Goal: Task Accomplishment & Management: Manage account settings

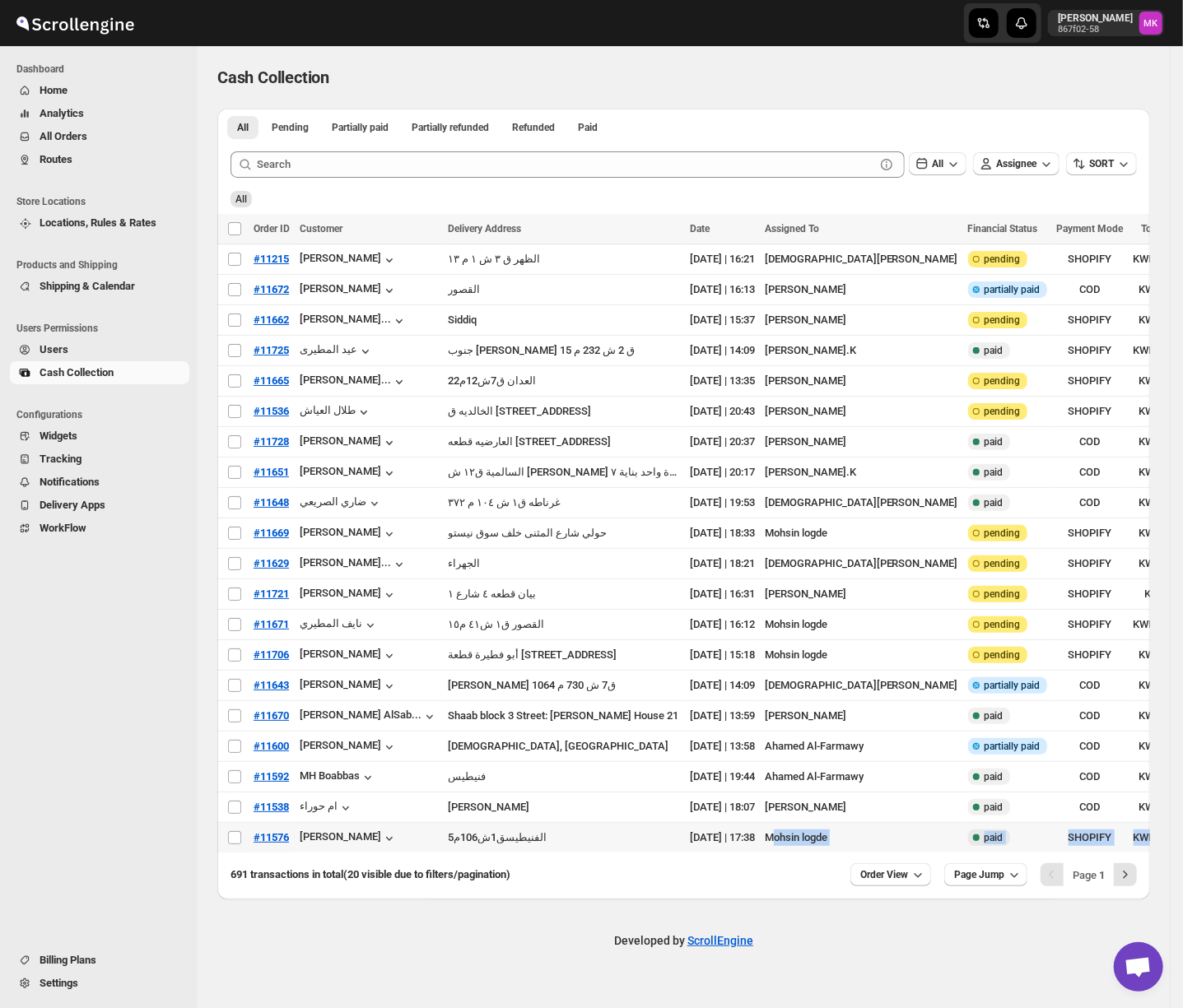
drag, startPoint x: 627, startPoint y: 859, endPoint x: 782, endPoint y: 857, distance: 155.0
click at [782, 857] on div "Select all transactions Order ID Customer Delivery Address Date Assigned To Fin…" at bounding box center [684, 536] width 933 height 643
click at [60, 139] on span "All Orders" at bounding box center [63, 136] width 47 height 13
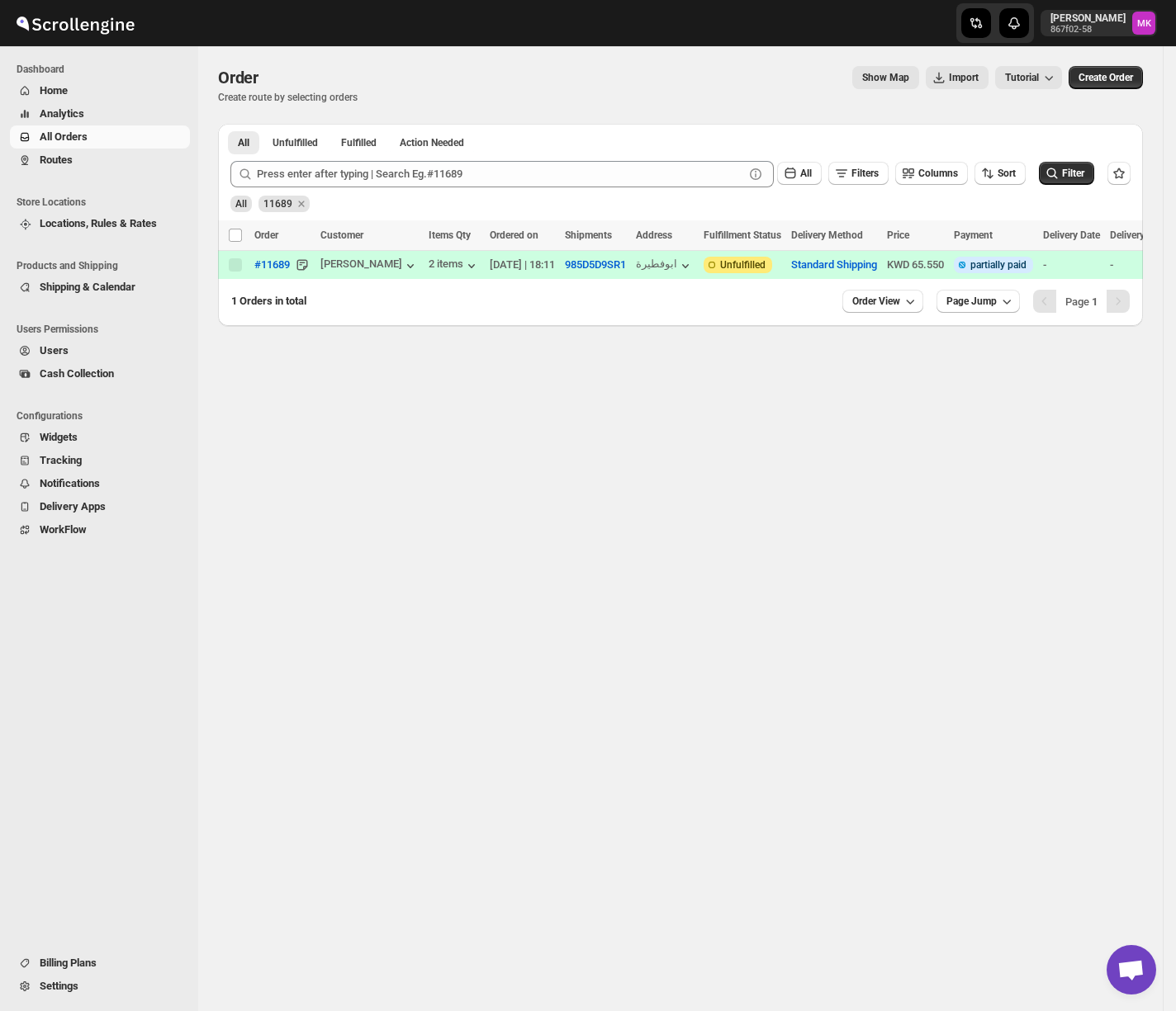
click at [67, 159] on span "Routes" at bounding box center [56, 160] width 33 height 13
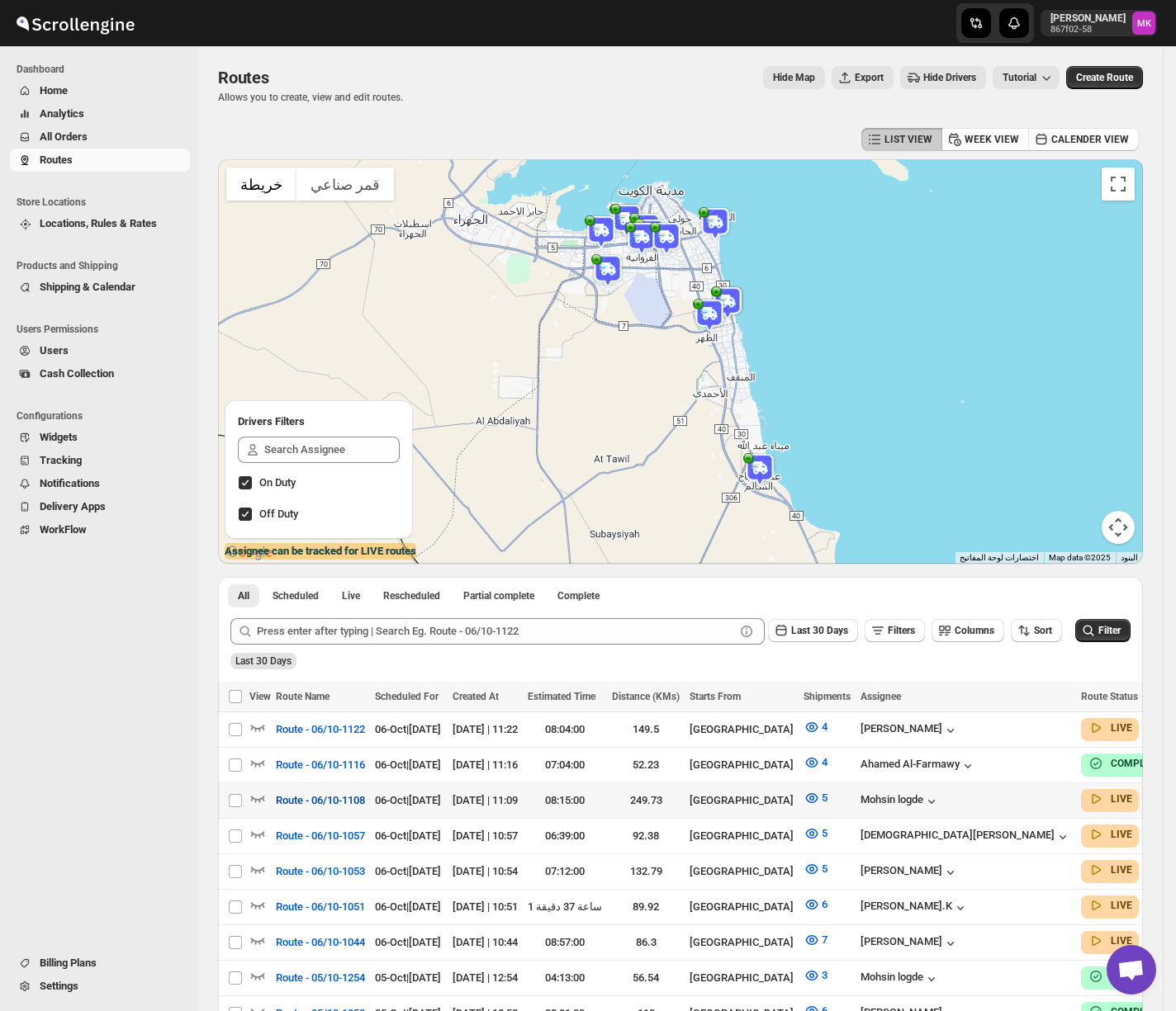
click at [357, 807] on span "Route - 06/10-1108" at bounding box center [321, 800] width 89 height 16
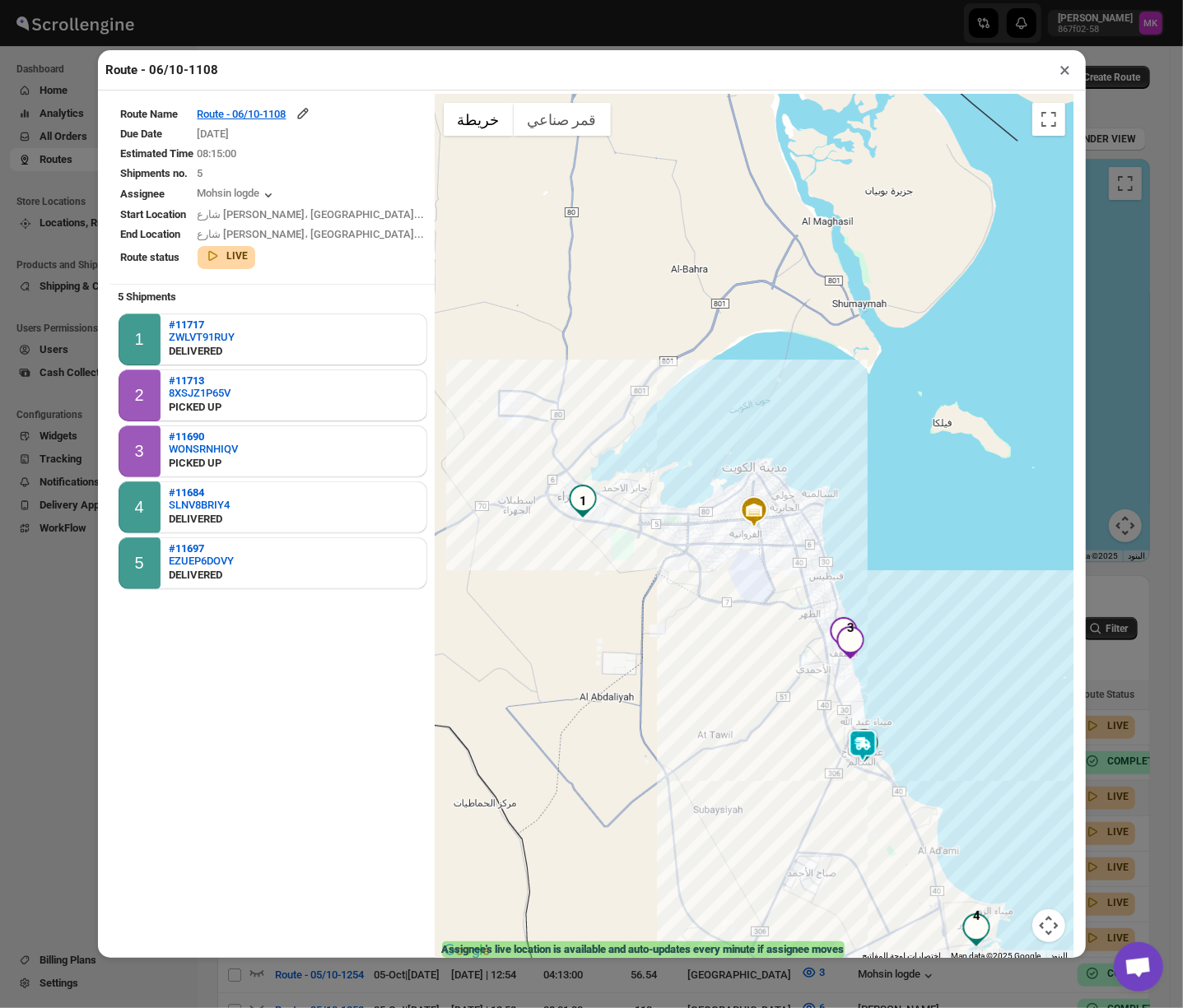
click at [270, 126] on td "[DATE]" at bounding box center [311, 134] width 229 height 18
click at [271, 120] on div "Route - 06/10-1108" at bounding box center [255, 113] width 114 height 16
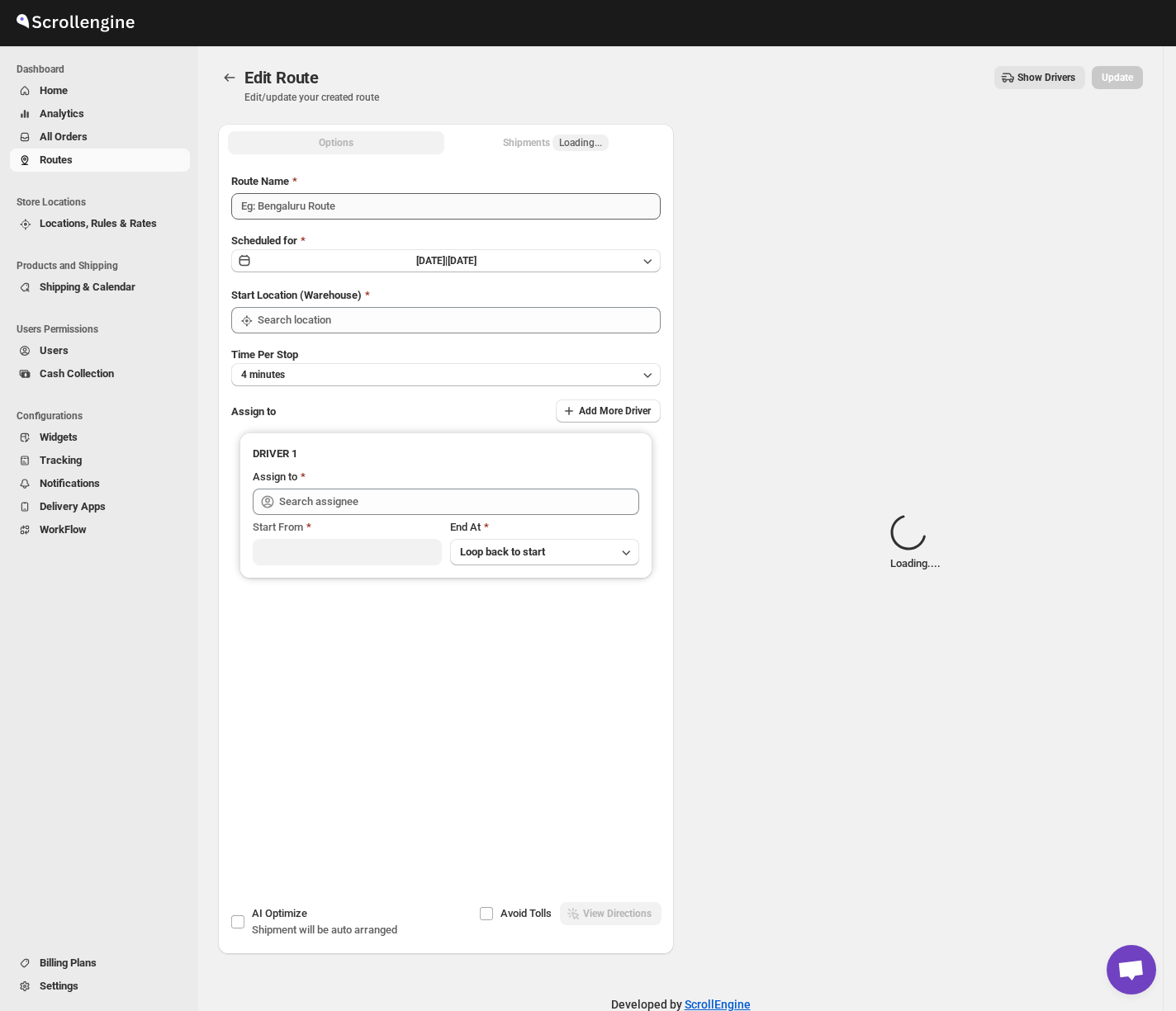
type input "Route - 06/10-1108"
type input "[GEOGRAPHIC_DATA]"
type input "[PERSON_NAME] ([EMAIL_ADDRESS][DOMAIN_NAME])"
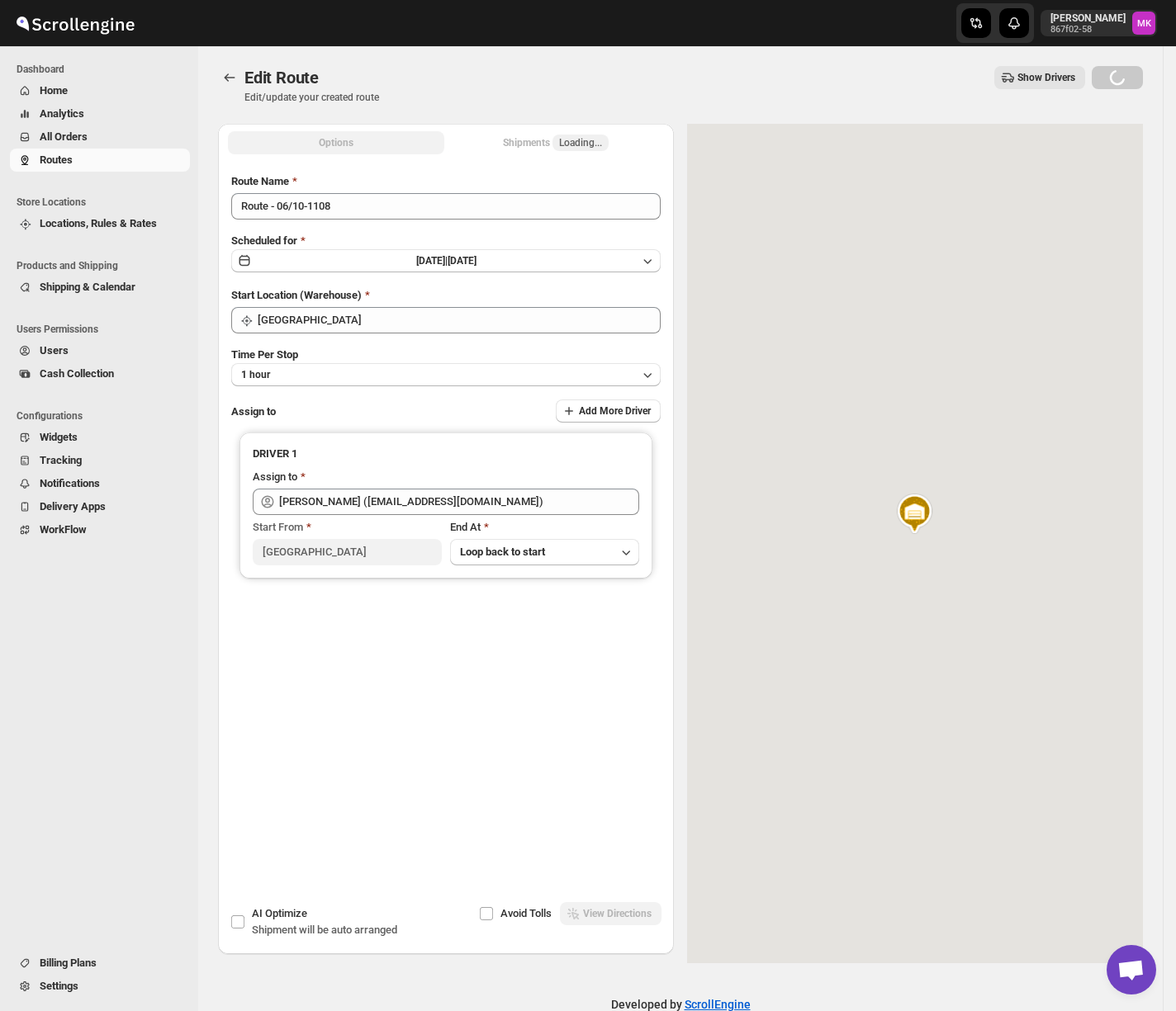
click at [603, 132] on button "Shipments Loading..." at bounding box center [555, 143] width 216 height 23
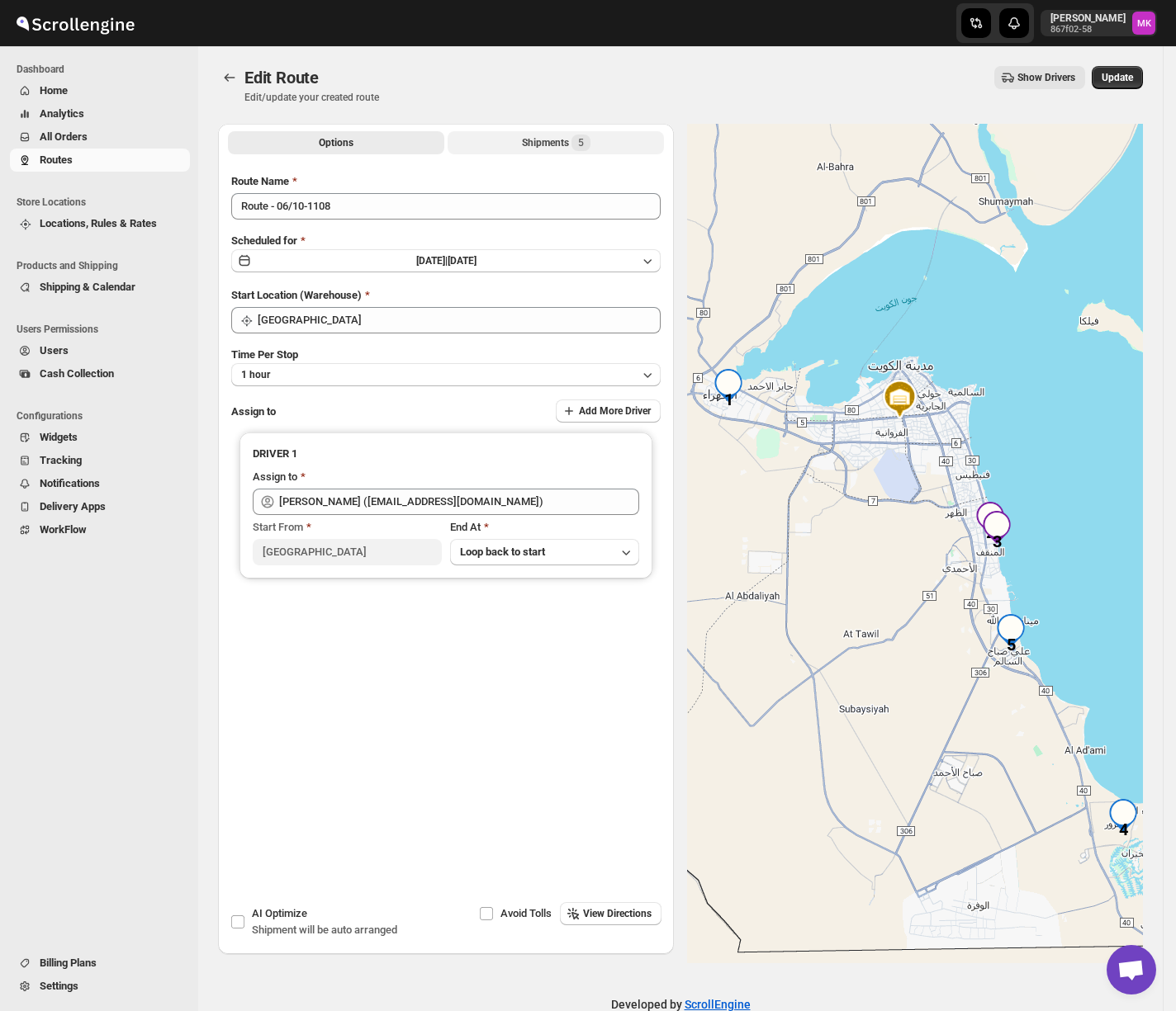
click at [557, 142] on div "Shipments 5" at bounding box center [556, 142] width 69 height 16
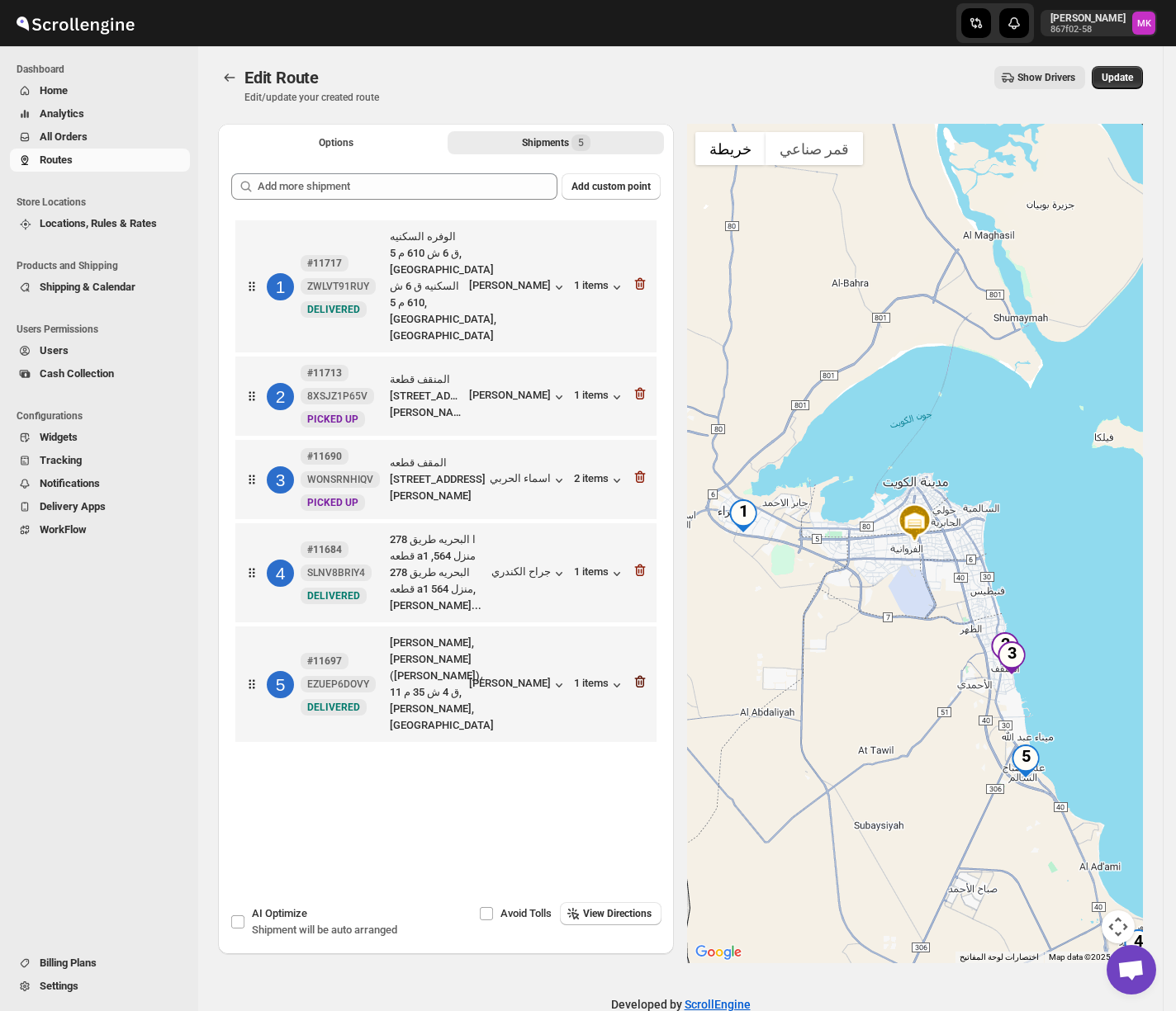
click at [648, 674] on icon "button" at bounding box center [639, 682] width 16 height 16
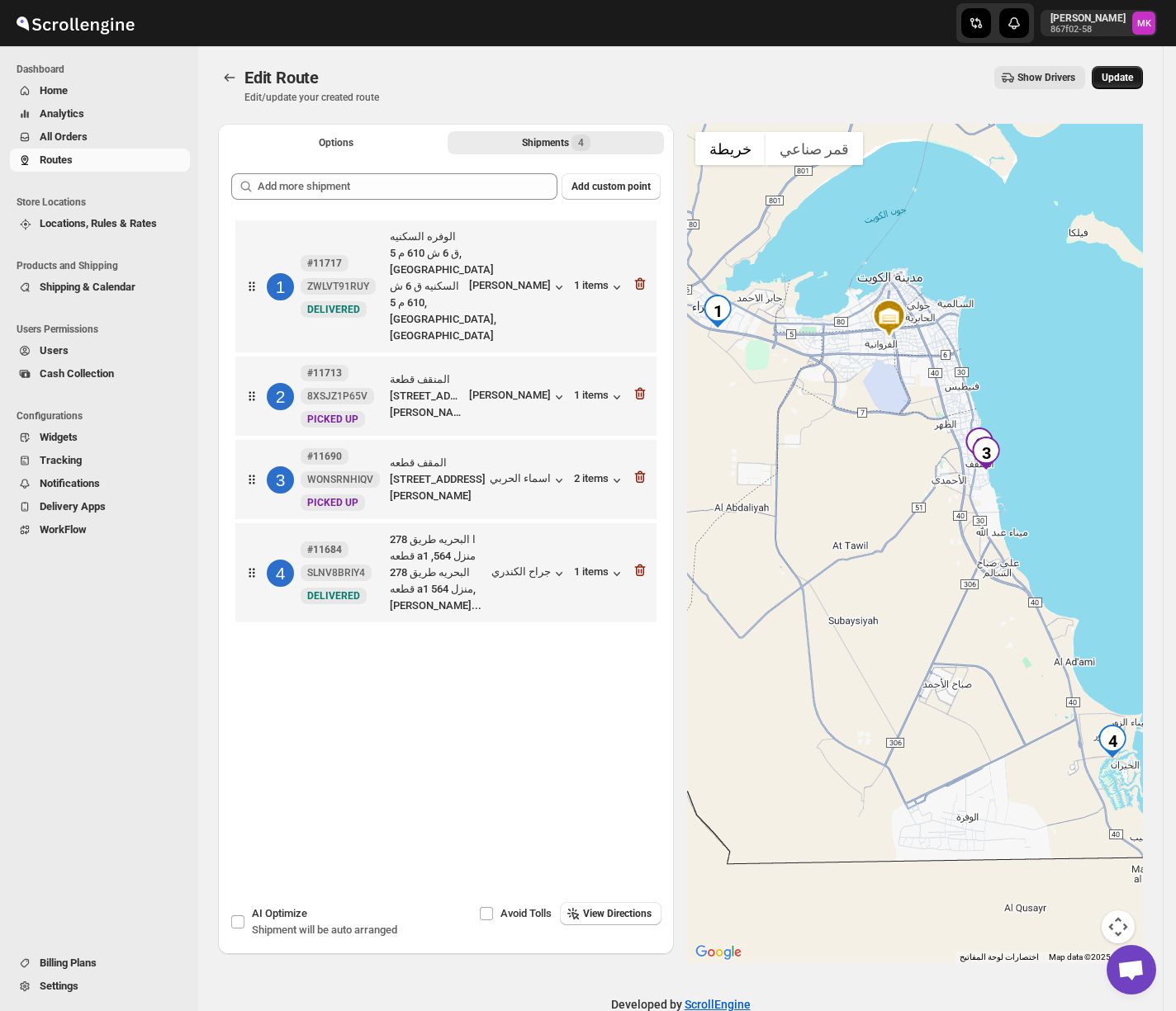
click at [1133, 80] on span "Update" at bounding box center [1117, 77] width 31 height 14
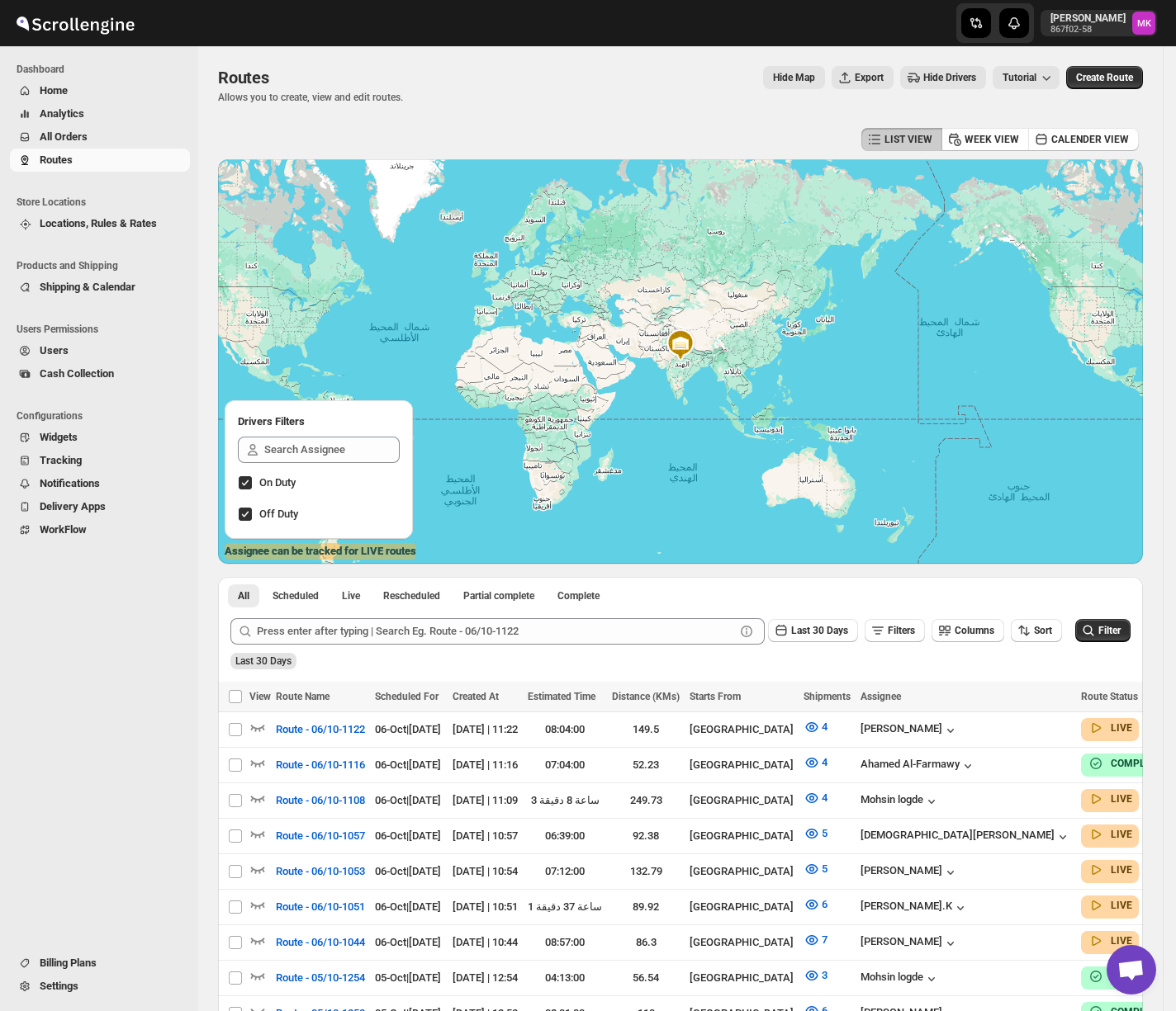
click at [585, 114] on div "Routes. This page is ready Routes Allows you to create, view and edit routes. H…" at bounding box center [680, 85] width 925 height 77
